Goal: Information Seeking & Learning: Compare options

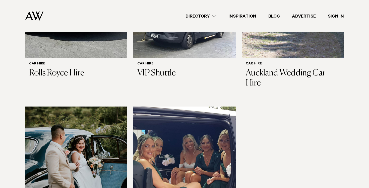
scroll to position [204, 0]
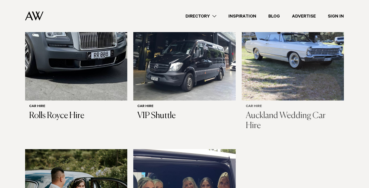
click at [279, 117] on h3 "Auckland Wedding Car Hire" at bounding box center [293, 121] width 94 height 21
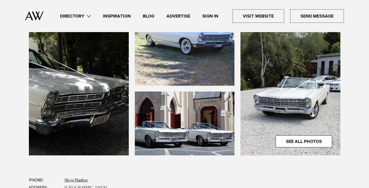
scroll to position [258, 0]
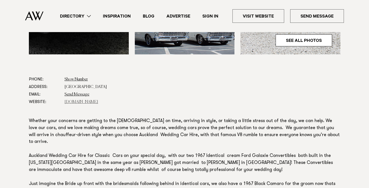
click at [98, 102] on link "aucklandweddingcarhire.co.nz" at bounding box center [81, 102] width 34 height 4
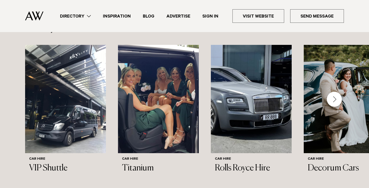
scroll to position [493, 0]
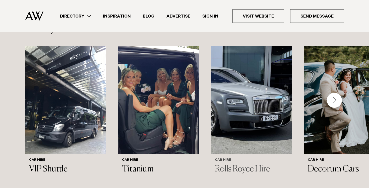
click at [260, 164] on h3 "Rolls Royce Hire" at bounding box center [251, 169] width 73 height 10
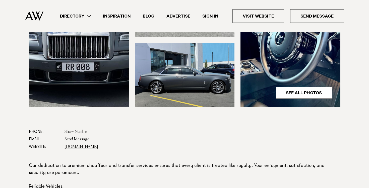
scroll to position [218, 0]
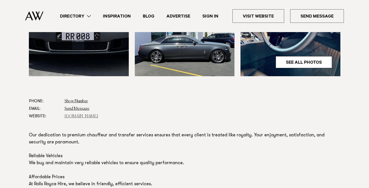
click at [81, 117] on link "rollsroycehire.co.nz" at bounding box center [81, 116] width 34 height 4
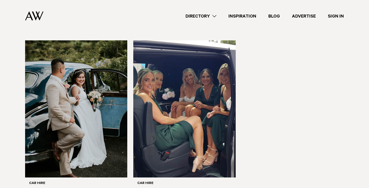
scroll to position [372, 0]
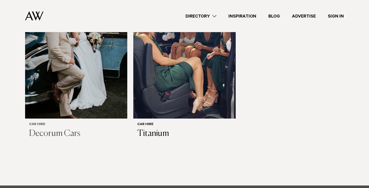
click at [36, 132] on h3 "Decorum Cars" at bounding box center [76, 134] width 94 height 10
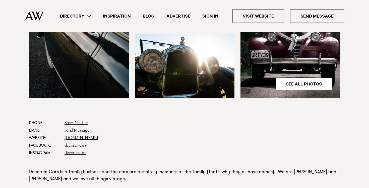
scroll to position [201, 0]
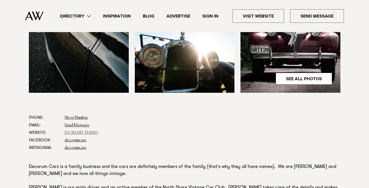
click at [98, 133] on link "[DOMAIN_NAME]" at bounding box center [81, 133] width 34 height 4
